Goal: Task Accomplishment & Management: Use online tool/utility

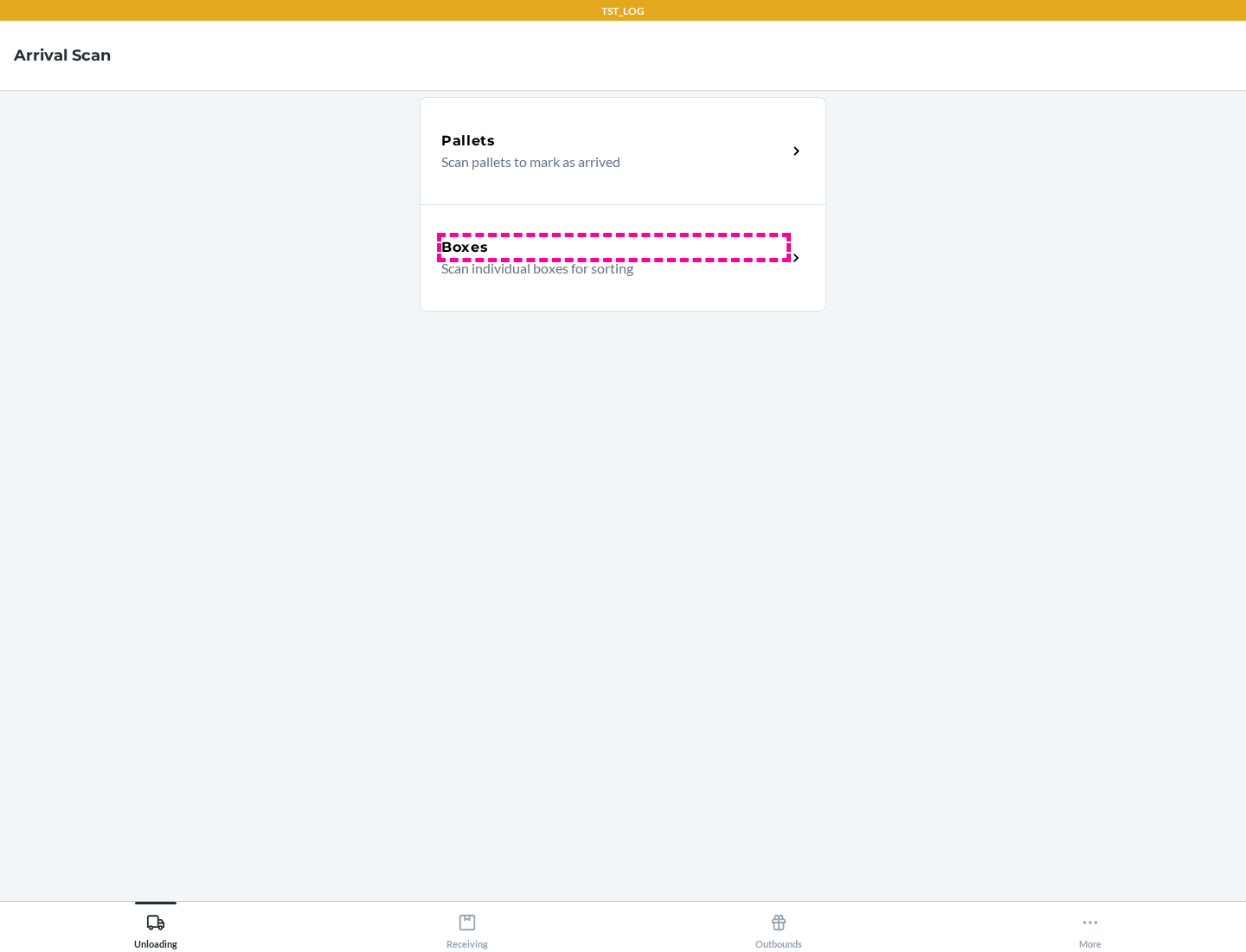
click at [614, 247] on div "Boxes" at bounding box center [614, 247] width 345 height 21
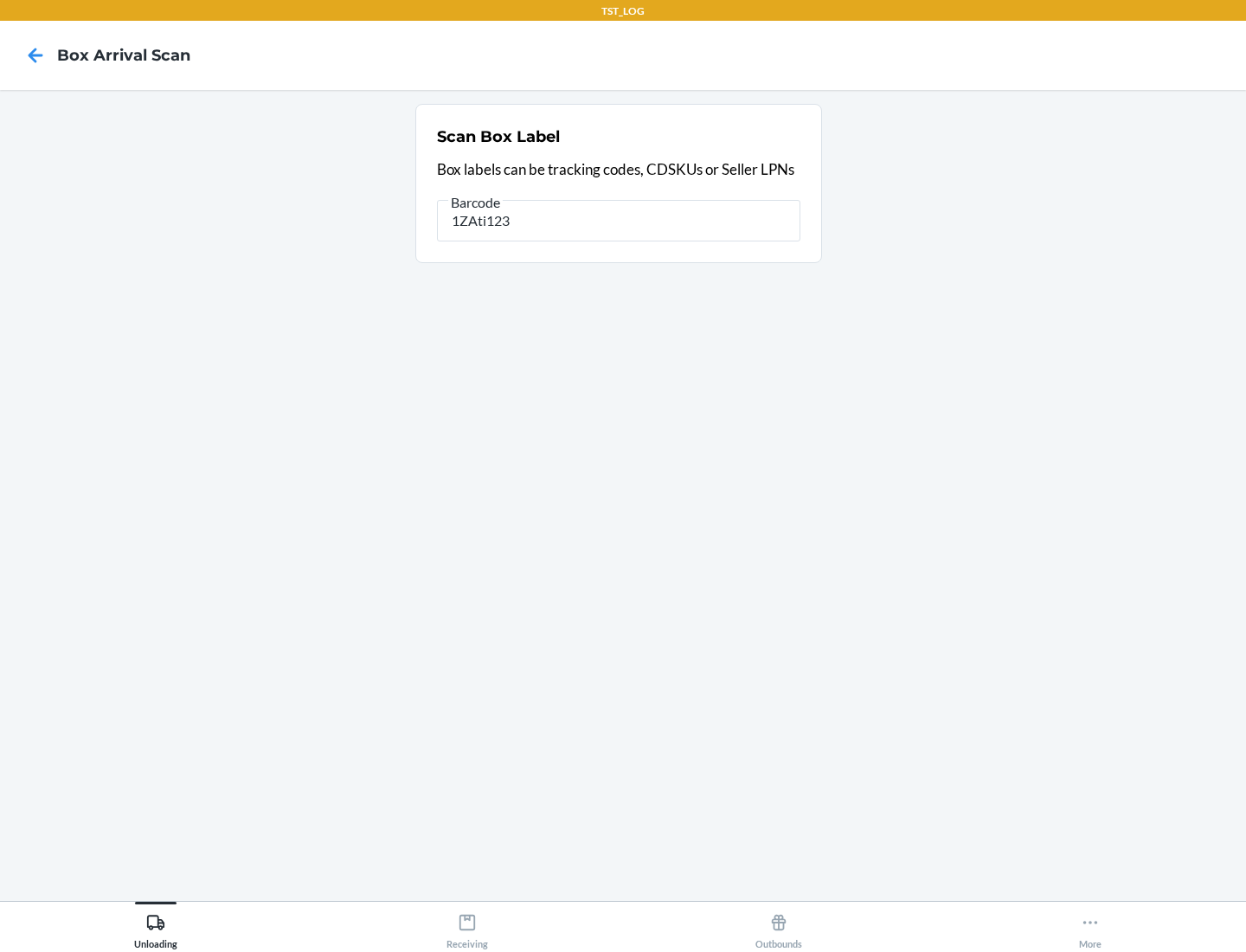
type input "1ZAti123"
